Goal: Register for event/course

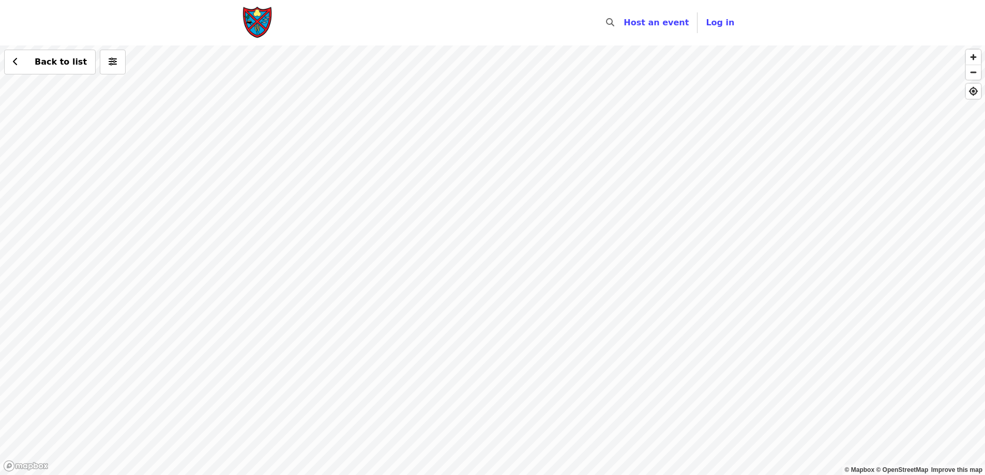
click at [546, 191] on div "Back to list" at bounding box center [492, 261] width 985 height 430
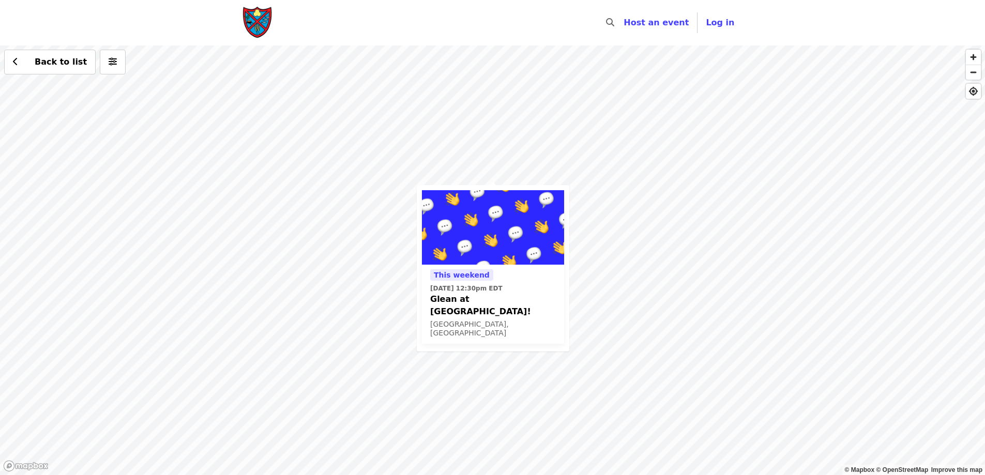
click at [667, 324] on div "This weekend [DATE] 12:30pm EDT Glean at [GEOGRAPHIC_DATA]! [GEOGRAPHIC_DATA], …" at bounding box center [492, 261] width 985 height 430
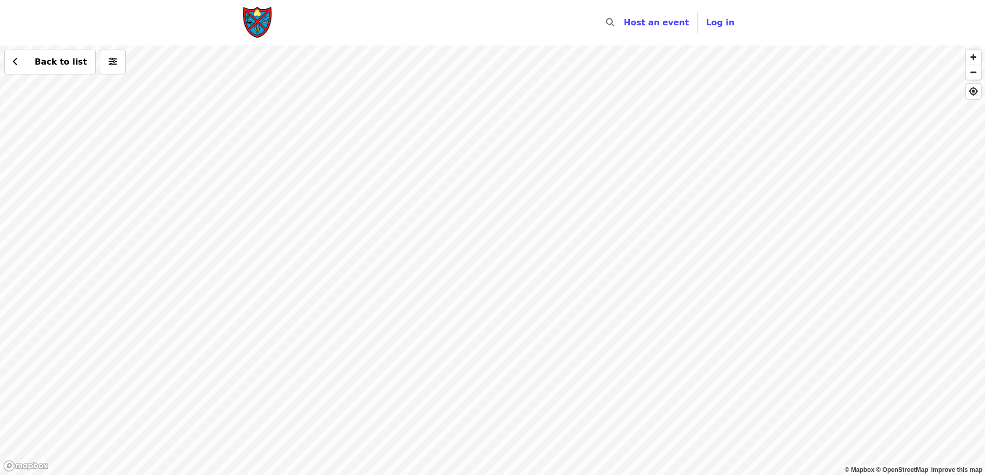
click at [446, 241] on div "Back to list" at bounding box center [492, 261] width 985 height 430
click at [909, 444] on div "Back to list" at bounding box center [492, 261] width 985 height 430
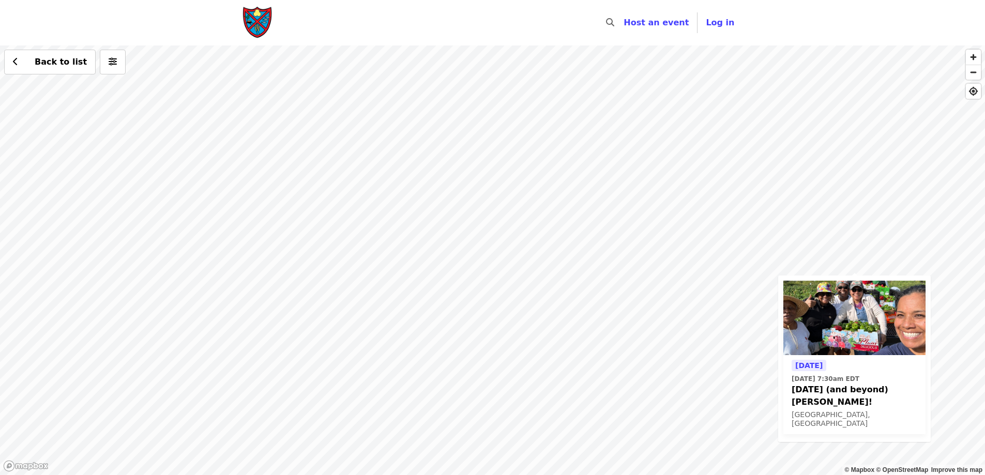
drag, startPoint x: 297, startPoint y: 192, endPoint x: 660, endPoint y: 283, distance: 373.4
click at [660, 283] on div "[DATE] [DATE] 7:30am EDT [DATE] (and beyond) Peppers! [GEOGRAPHIC_DATA], [GEOGR…" at bounding box center [492, 261] width 985 height 430
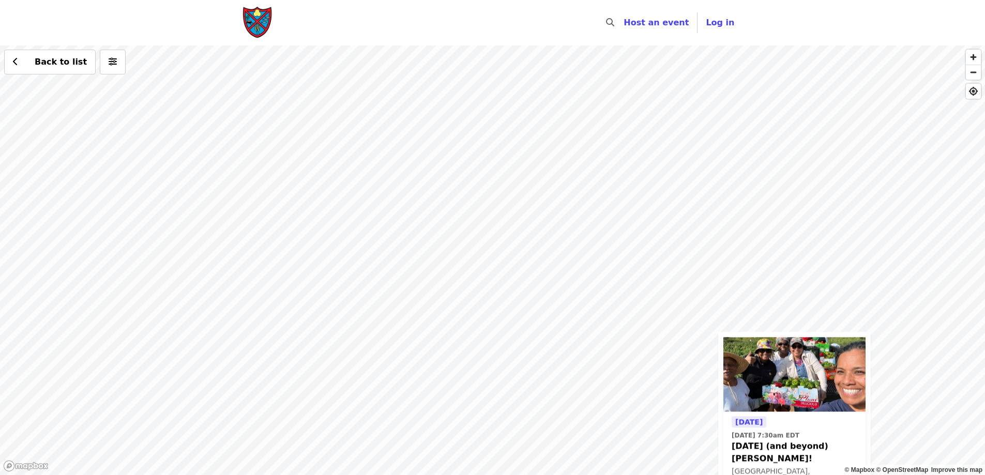
drag, startPoint x: 447, startPoint y: 252, endPoint x: 387, endPoint y: 478, distance: 233.7
click at [387, 475] on html "Skip to content ​ Host an event Host Log in © Mapbox © OpenStreetMap Improve th…" at bounding box center [492, 237] width 985 height 475
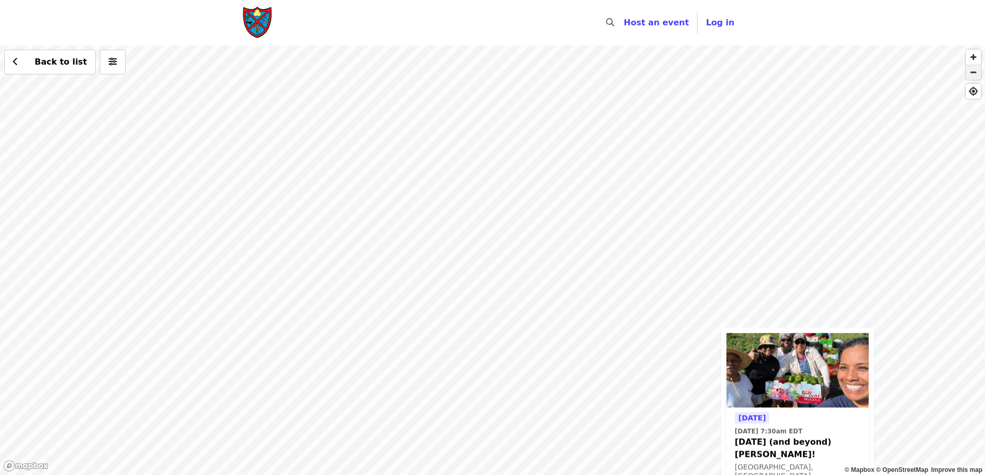
click at [975, 72] on span "button" at bounding box center [973, 72] width 15 height 14
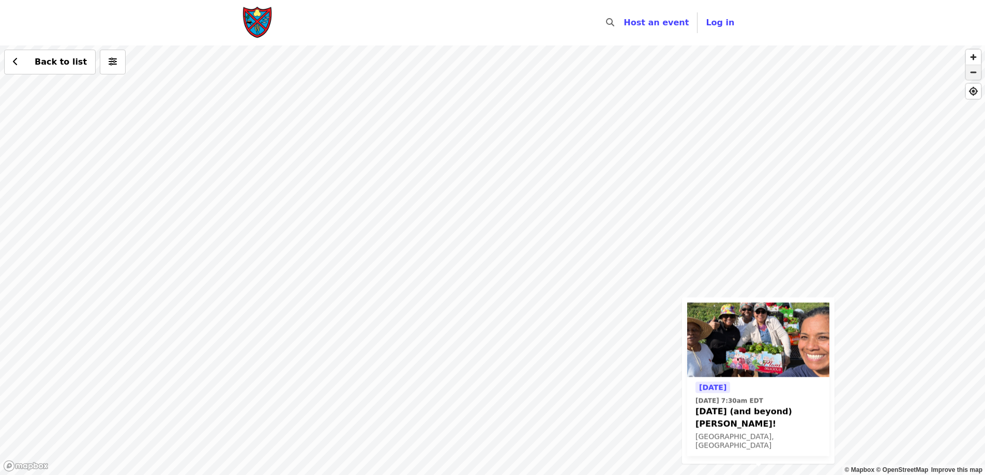
click at [975, 72] on span "button" at bounding box center [973, 72] width 15 height 14
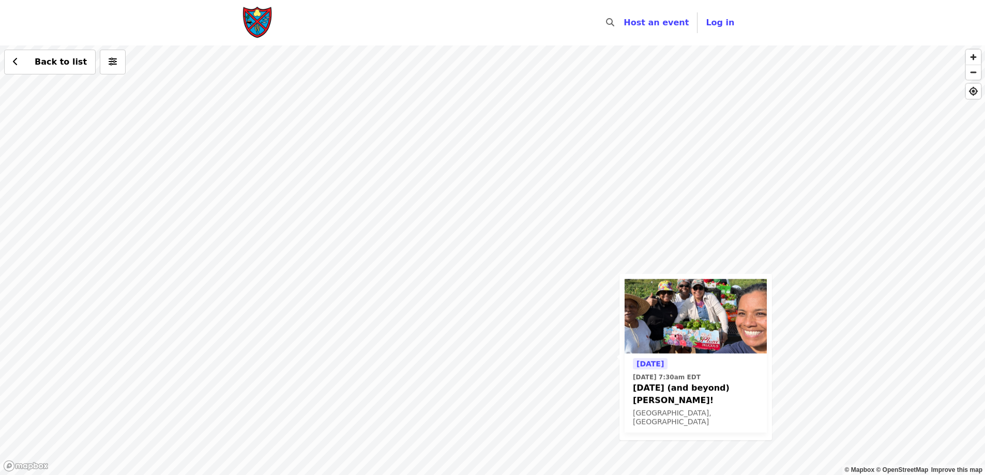
click at [274, 208] on div "[DATE] [DATE] 7:30am EDT [DATE] (and beyond) Peppers! [GEOGRAPHIC_DATA], [GEOGR…" at bounding box center [492, 261] width 985 height 430
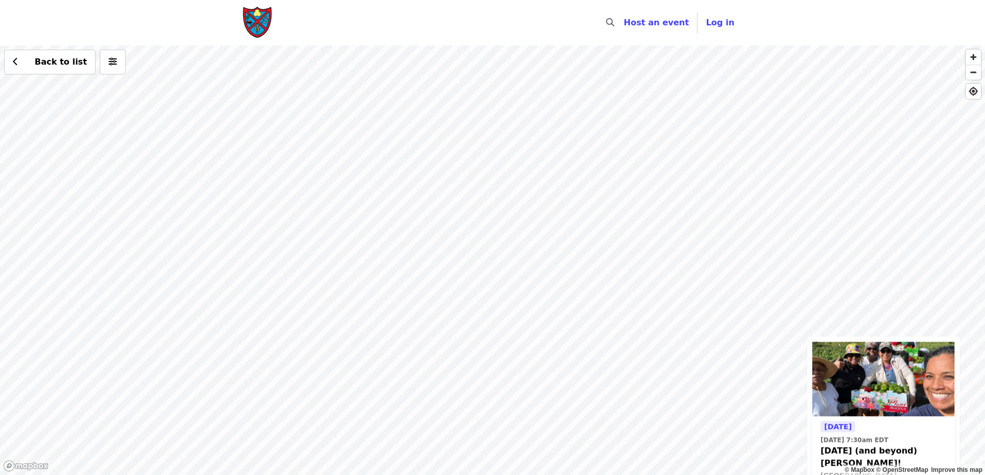
click at [273, 209] on div "[DATE] [DATE] 7:30am EDT [DATE] (and beyond) Peppers! [GEOGRAPHIC_DATA], [GEOGR…" at bounding box center [492, 261] width 985 height 430
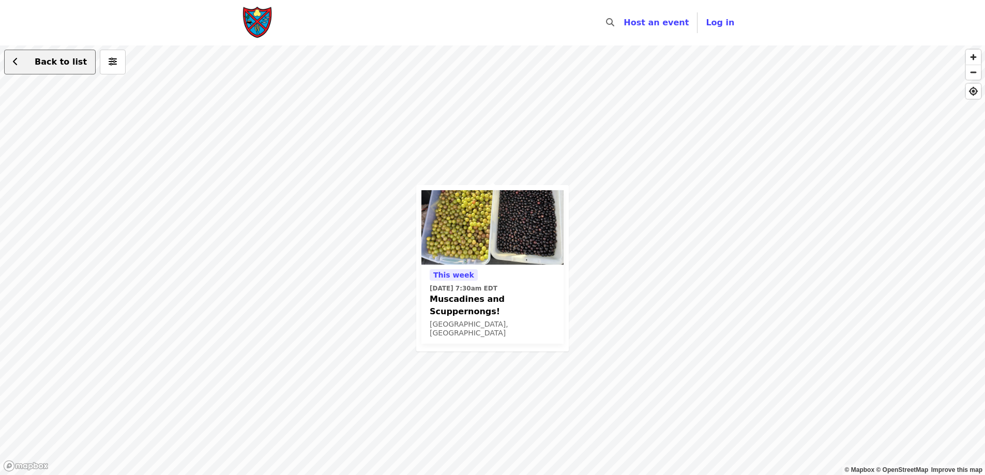
click at [47, 62] on span "Back to list" at bounding box center [61, 62] width 52 height 10
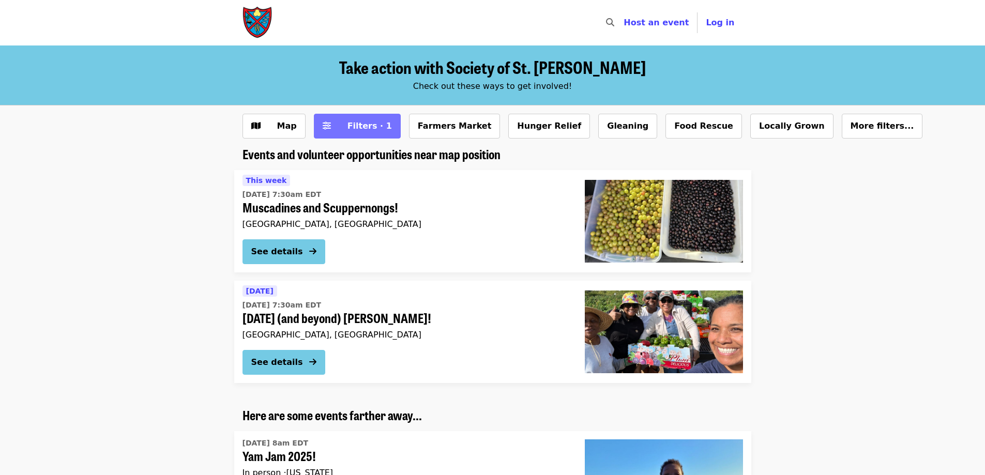
click at [355, 125] on span "Filters · 1" at bounding box center [370, 126] width 44 height 10
